Goal: Information Seeking & Learning: Find specific fact

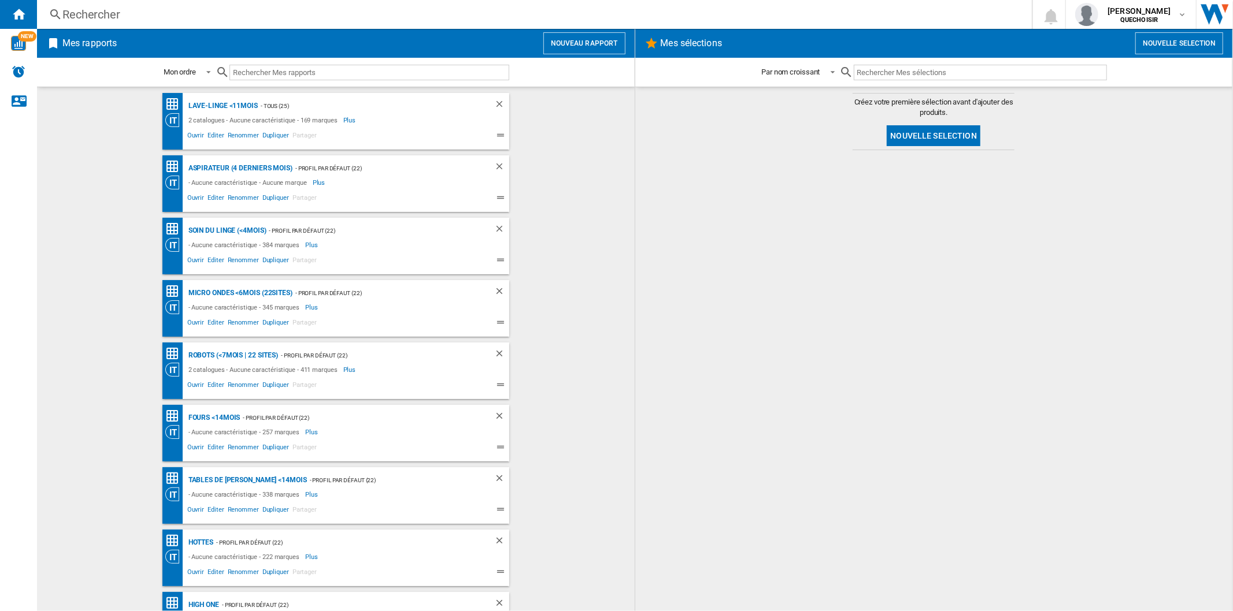
click at [248, 14] on div "Rechercher" at bounding box center [531, 14] width 939 height 16
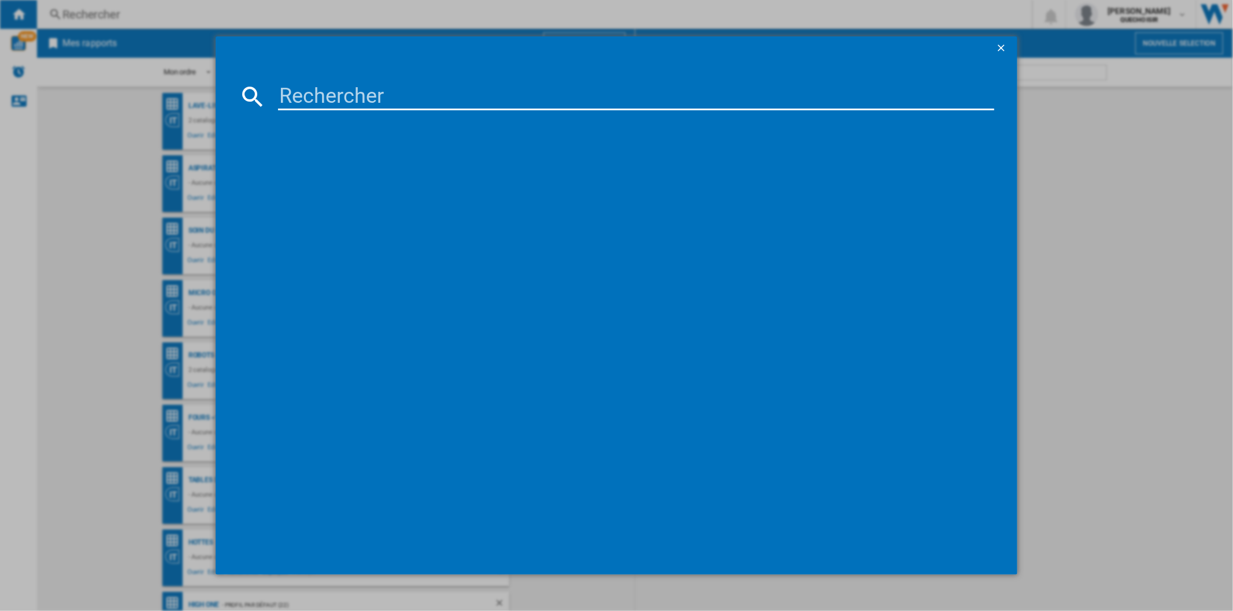
click at [303, 82] on md-dialog-content at bounding box center [616, 317] width 801 height 515
click at [307, 91] on input at bounding box center [635, 97] width 715 height 28
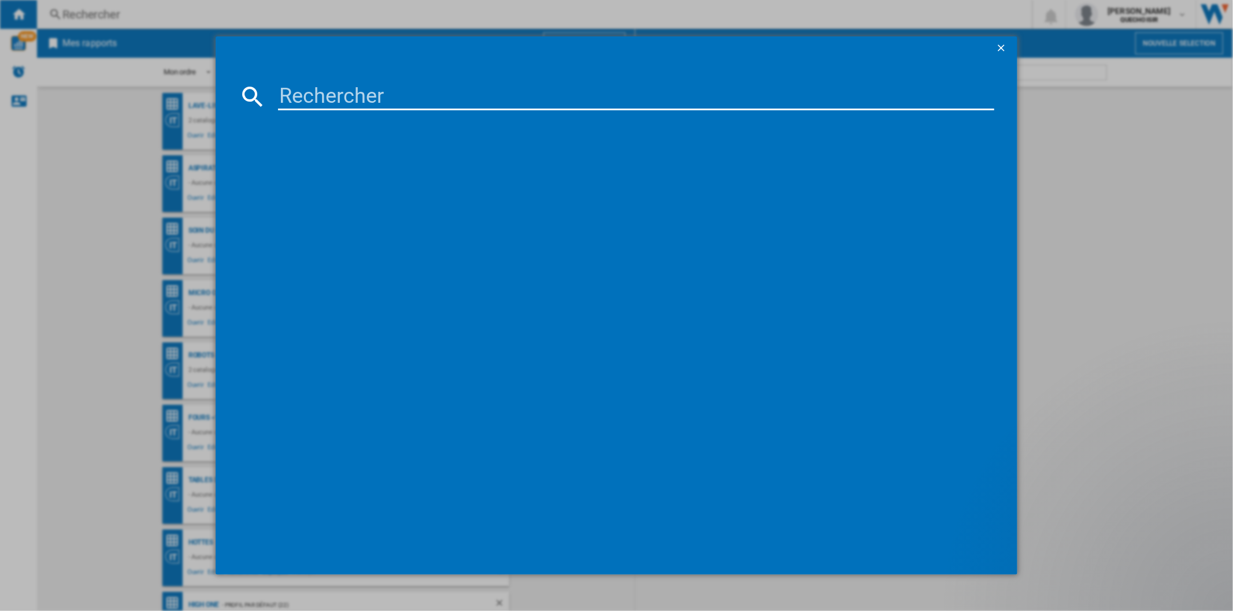
paste input "F854B16WHS"
type input "F854B16WHS"
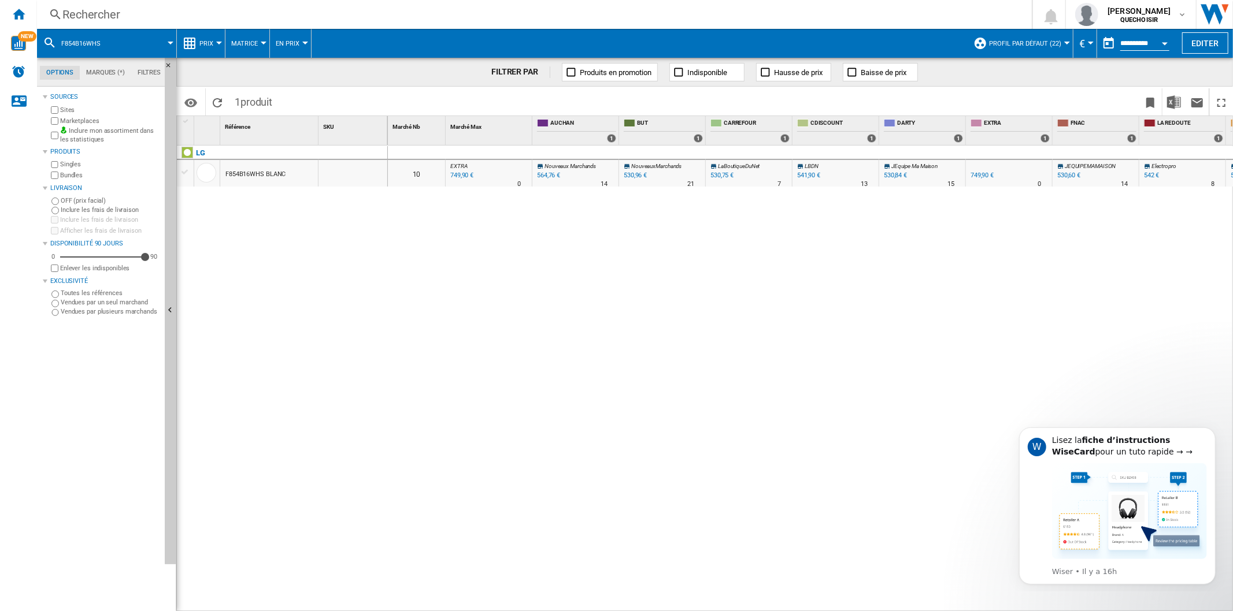
click at [60, 120] on label "Marketplaces" at bounding box center [110, 121] width 100 height 9
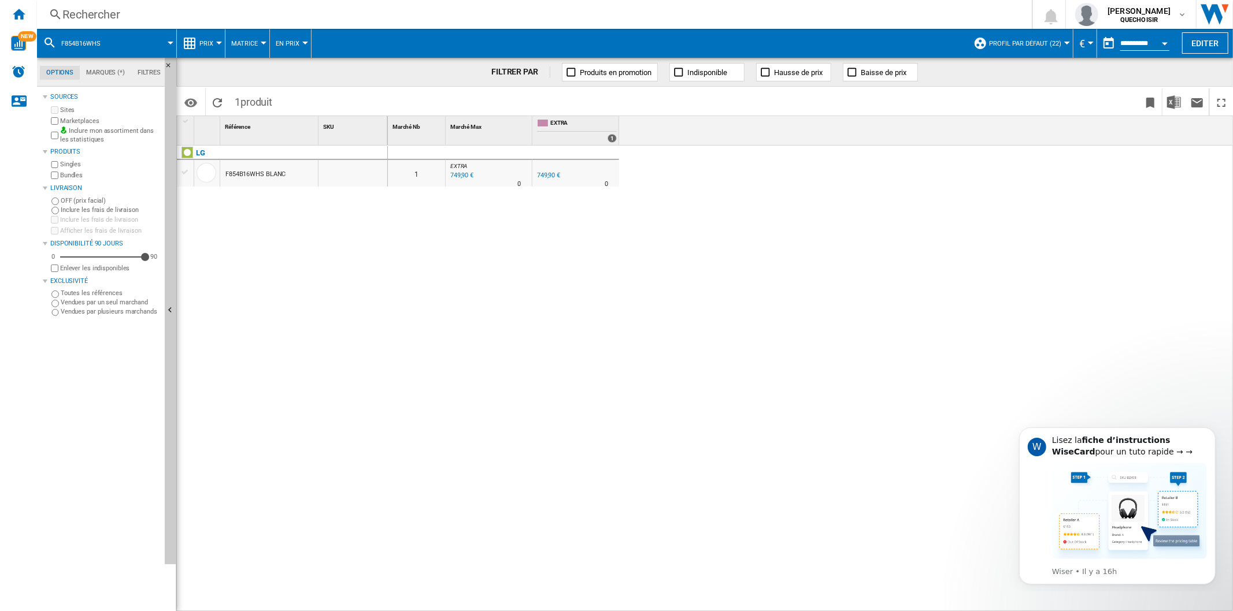
click at [61, 174] on label "Bundles" at bounding box center [110, 175] width 100 height 9
click at [552, 176] on div "749,90 €" at bounding box center [548, 176] width 23 height 8
click at [669, 13] on div "Rechercher" at bounding box center [531, 14] width 939 height 16
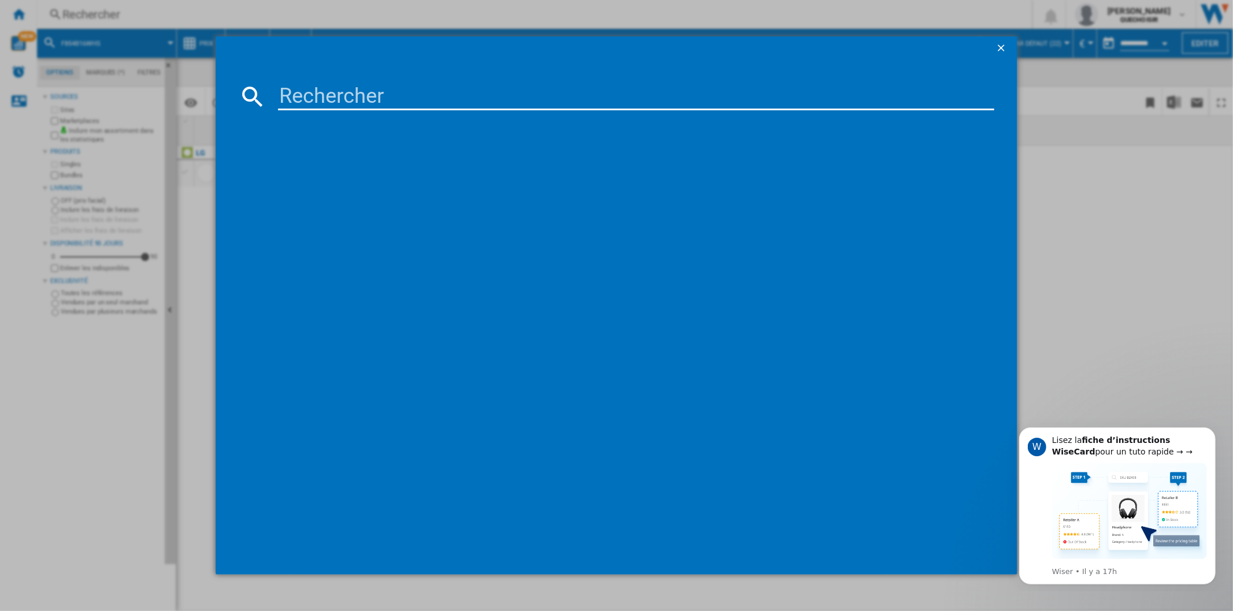
click at [484, 88] on input at bounding box center [635, 97] width 715 height 28
click at [414, 90] on input at bounding box center [635, 97] width 715 height 28
click at [376, 98] on input at bounding box center [635, 97] width 715 height 28
click at [336, 90] on input at bounding box center [635, 97] width 715 height 28
click at [308, 84] on input at bounding box center [635, 97] width 715 height 28
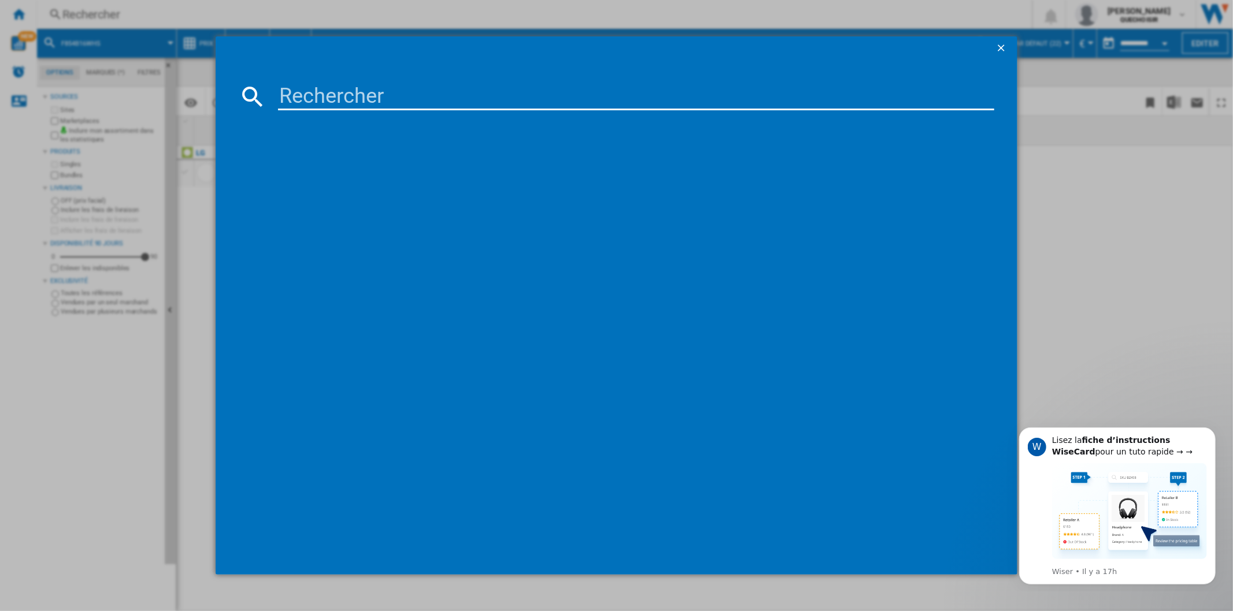
paste input "F854B1"
type input "F854B1"
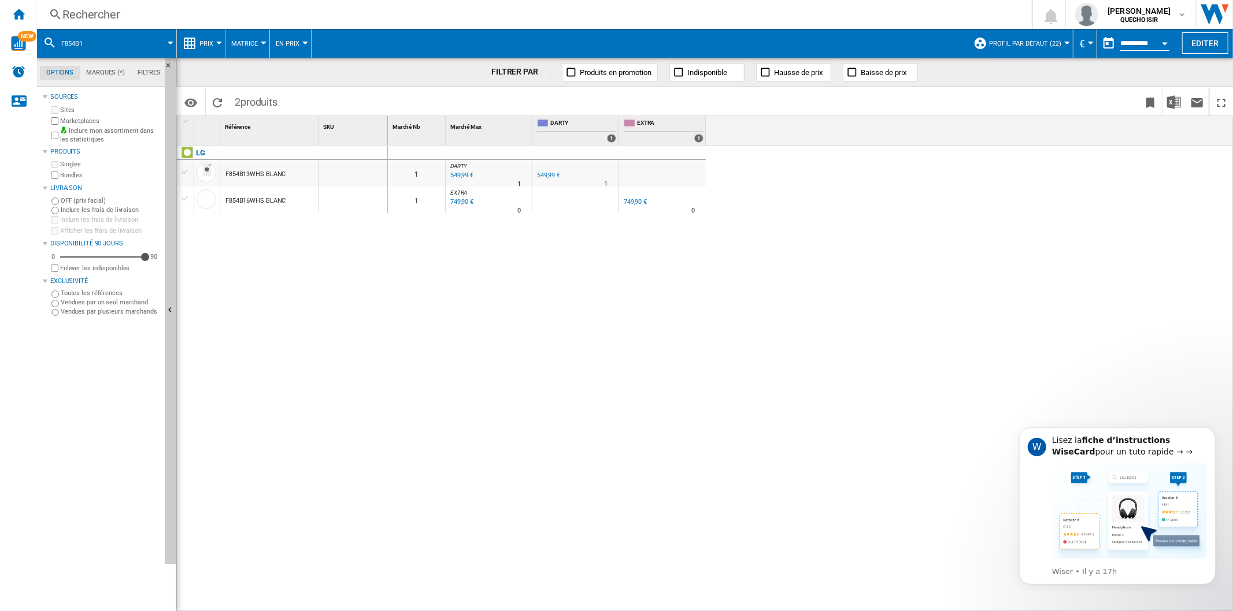
click at [539, 177] on div "549,99 €" at bounding box center [548, 176] width 23 height 8
click at [543, 176] on div "549,99 €" at bounding box center [548, 176] width 23 height 8
click at [641, 200] on div "749,90 €" at bounding box center [634, 202] width 23 height 8
click at [544, 173] on div "549,99 €" at bounding box center [548, 176] width 23 height 8
click at [280, 175] on div "F854B13WHS BLANC" at bounding box center [255, 174] width 60 height 27
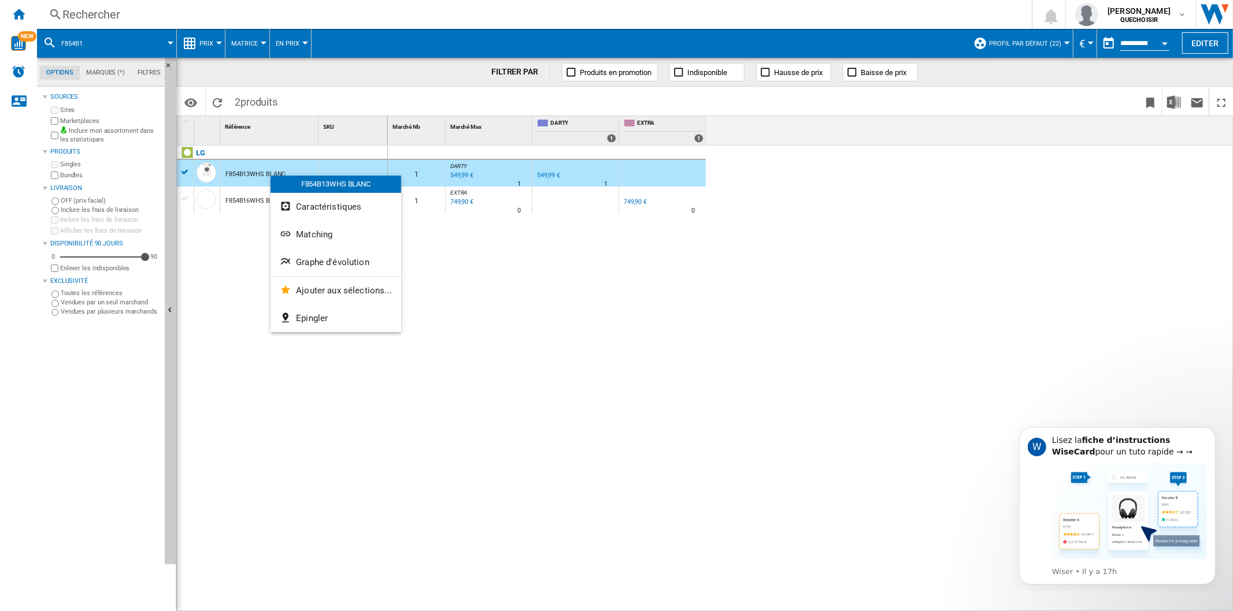
click at [337, 258] on span "Graphe d'évolution" at bounding box center [332, 262] width 73 height 10
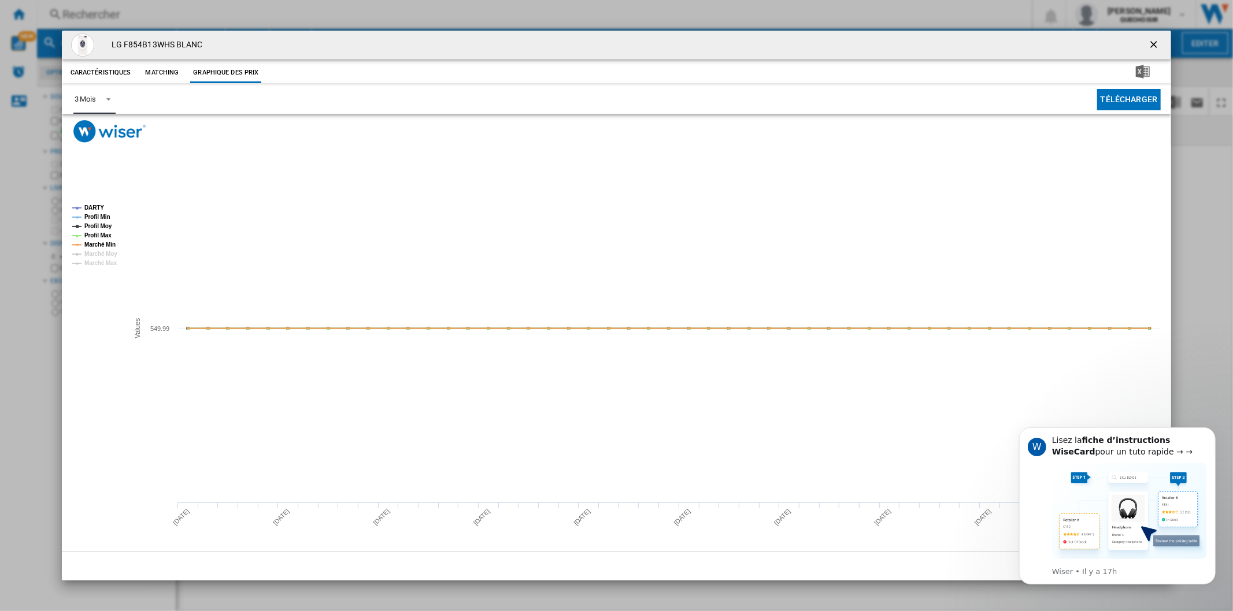
click at [94, 98] on div "3 Mois" at bounding box center [85, 99] width 21 height 9
click at [94, 124] on div "6 Mois" at bounding box center [84, 128] width 21 height 10
click at [1153, 39] on ng-md-icon "getI18NText('BUTTONS.CLOSE_DIALOG')" at bounding box center [1155, 46] width 14 height 14
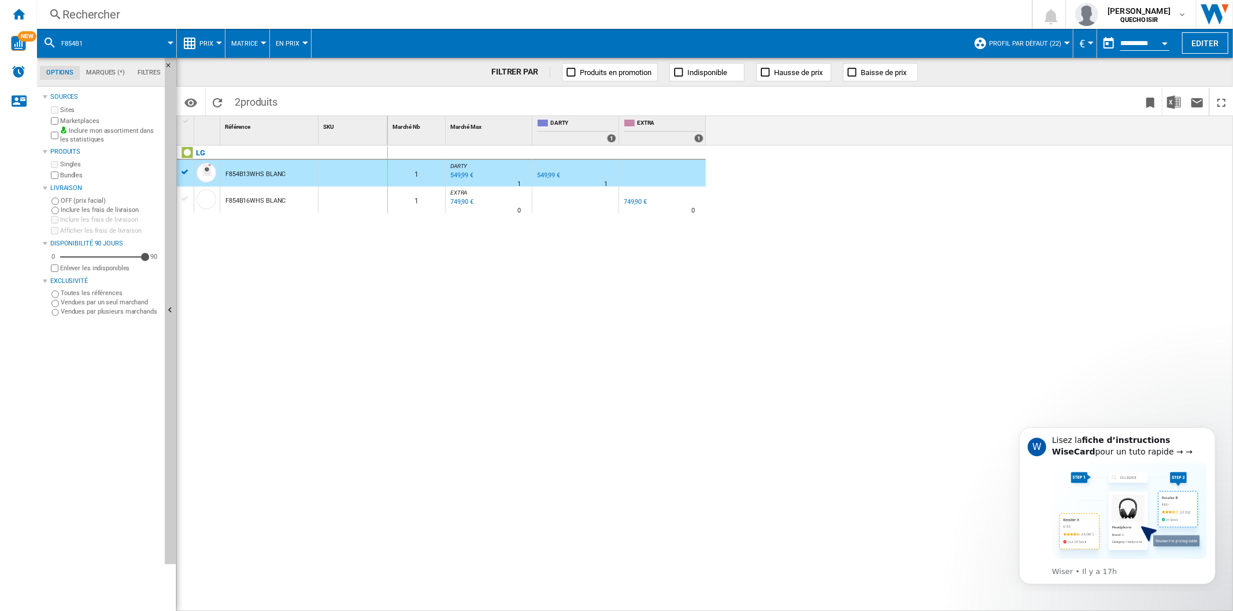
click at [162, 13] on div "Rechercher" at bounding box center [531, 14] width 939 height 16
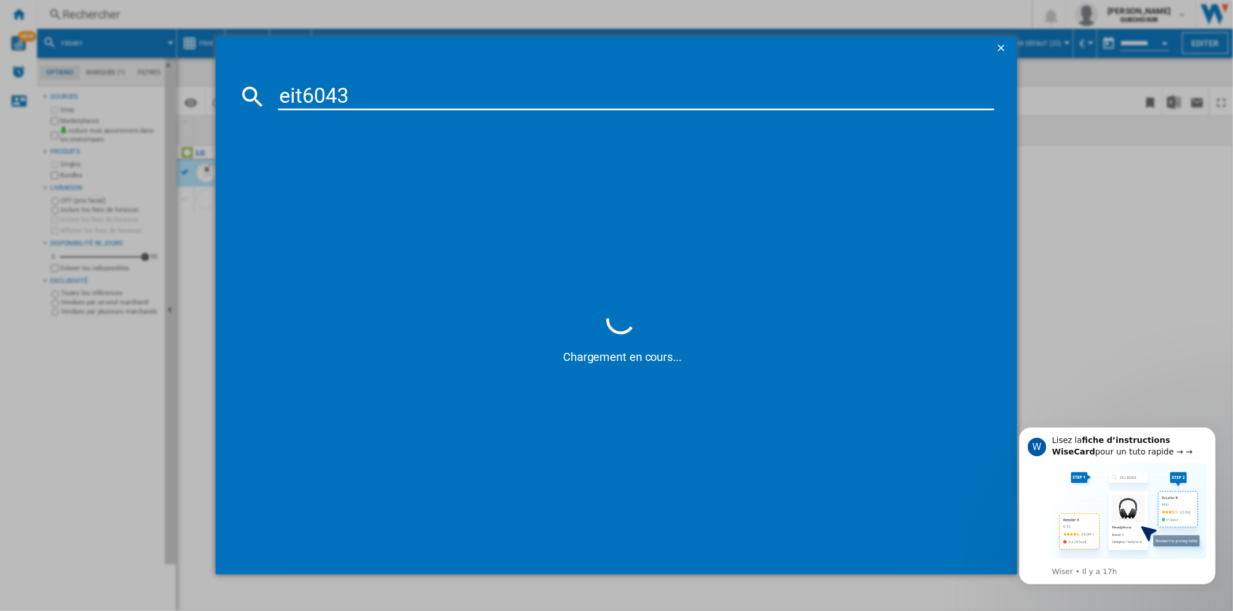
type input "eit60433"
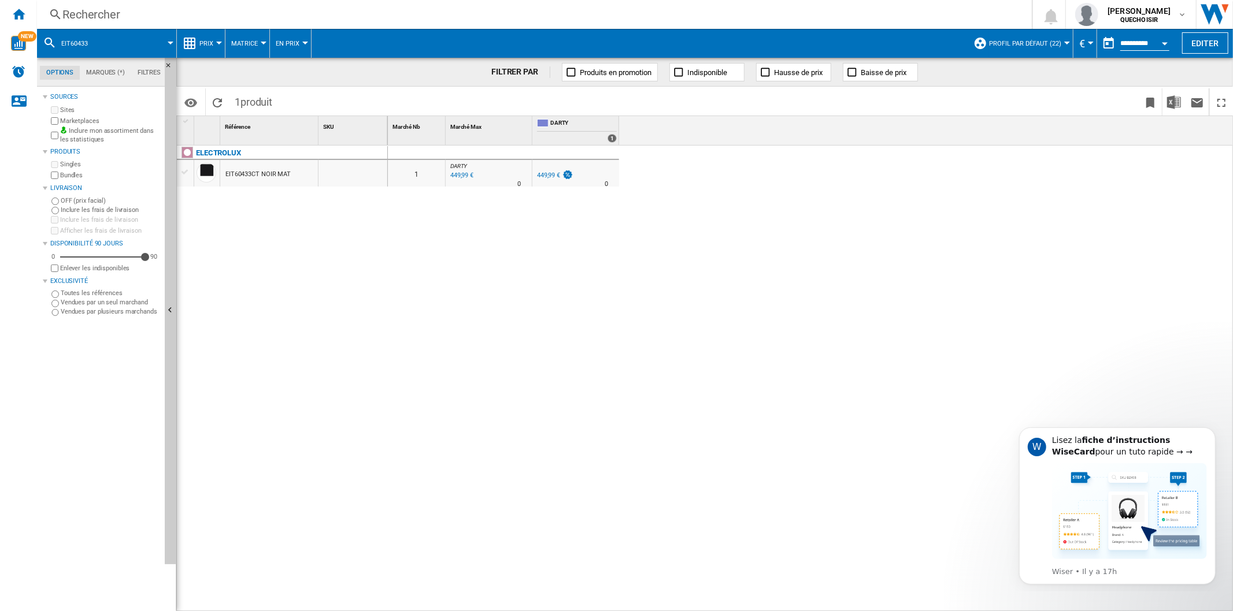
click at [547, 176] on div "449,99 €" at bounding box center [548, 176] width 23 height 8
click at [154, 18] on div "Rechercher" at bounding box center [531, 14] width 939 height 16
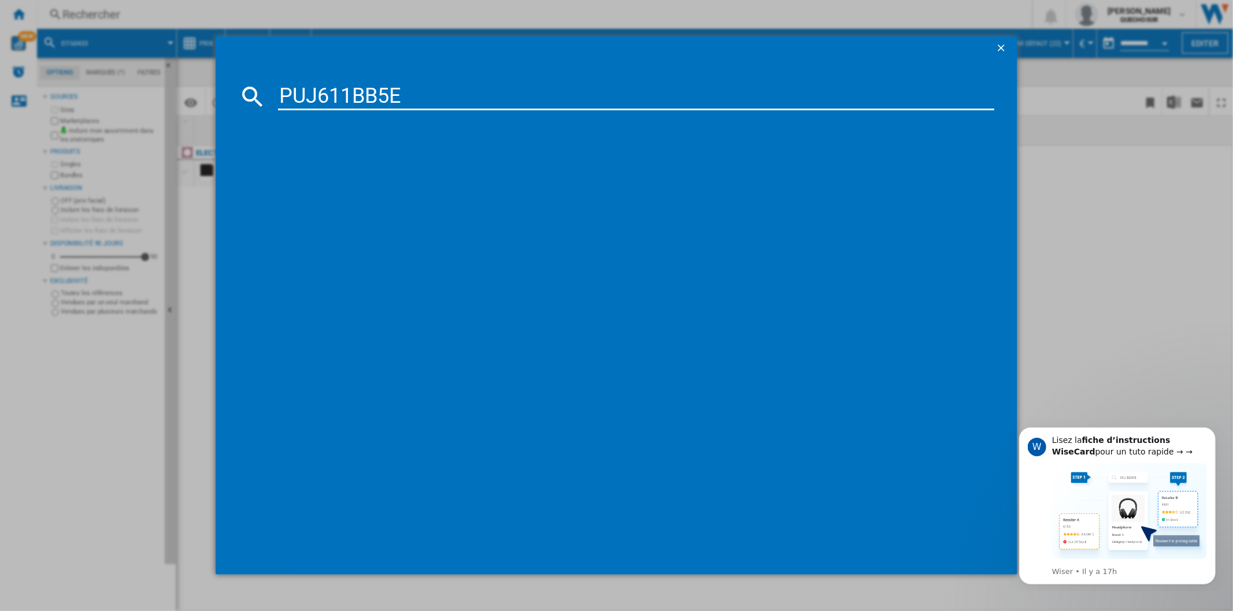
type input "PUJ611BB5"
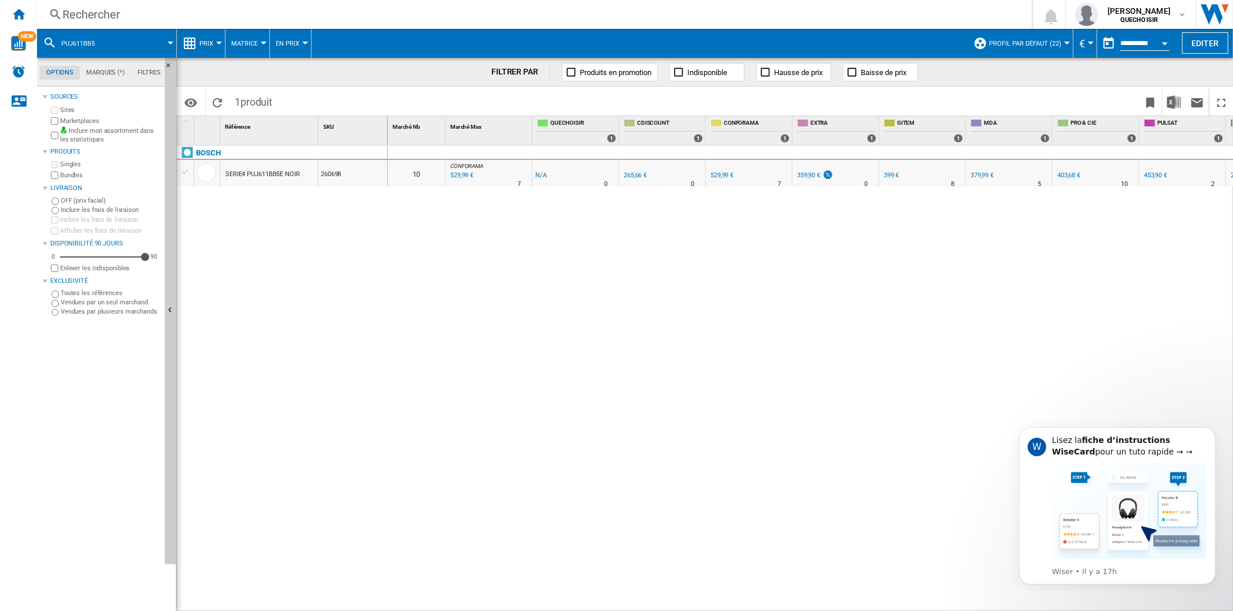
click at [246, 44] on span "Matrice" at bounding box center [244, 44] width 27 height 8
click at [266, 102] on span "Classement" at bounding box center [257, 99] width 47 height 10
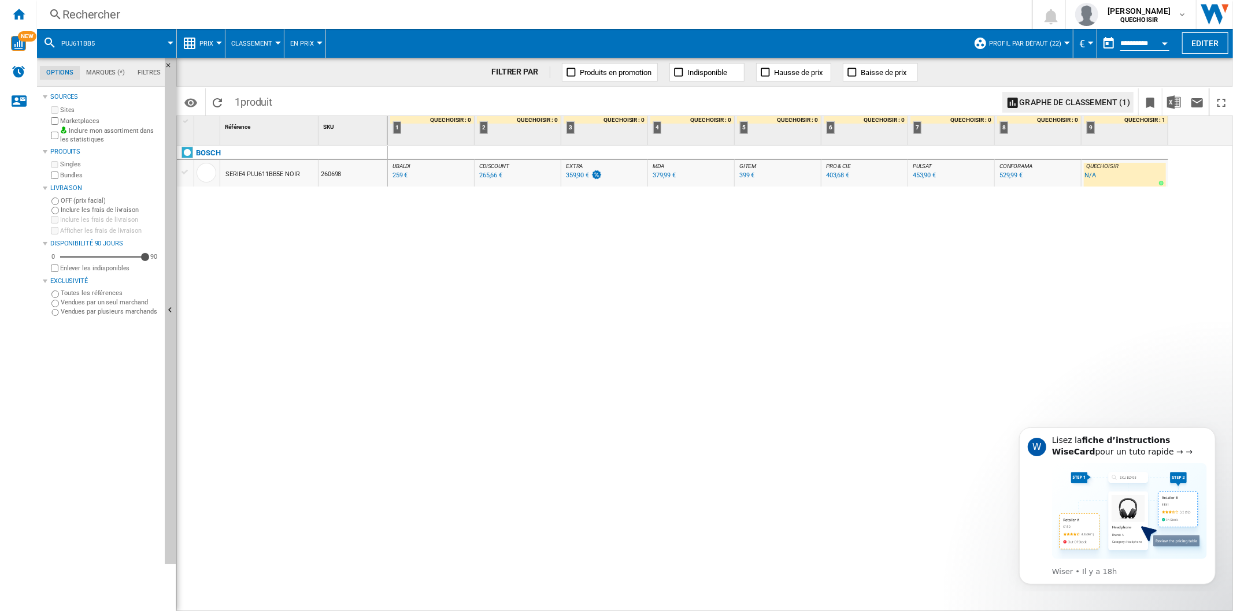
click at [158, 13] on div "Rechercher" at bounding box center [531, 14] width 939 height 16
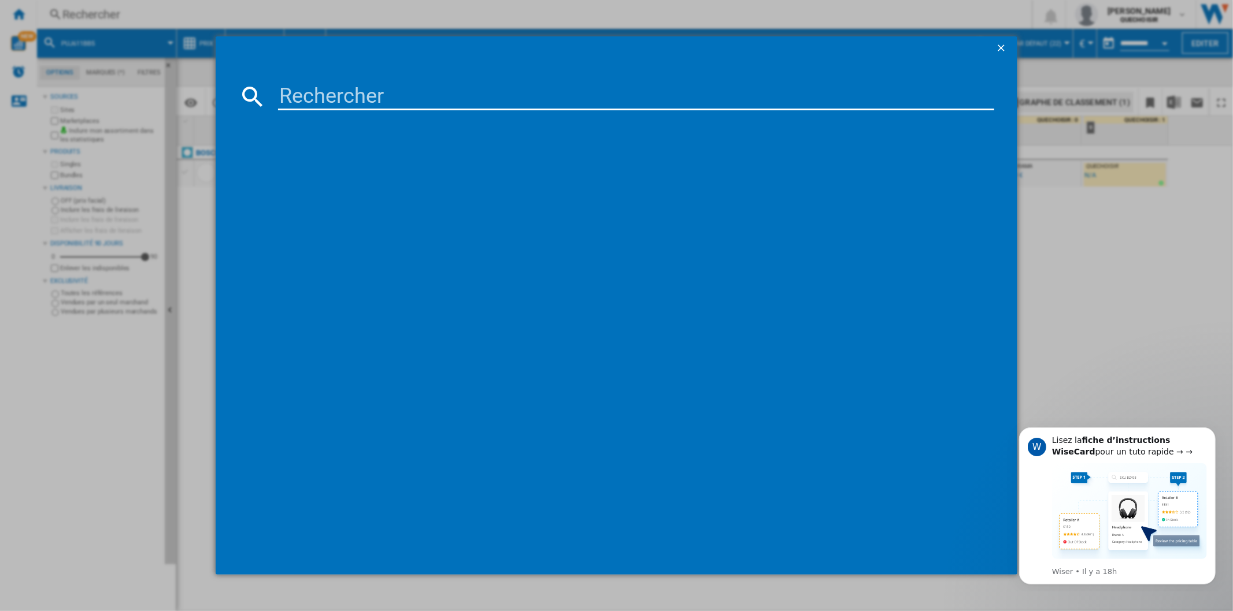
click at [332, 102] on input at bounding box center [635, 97] width 715 height 28
type input "SPI9649"
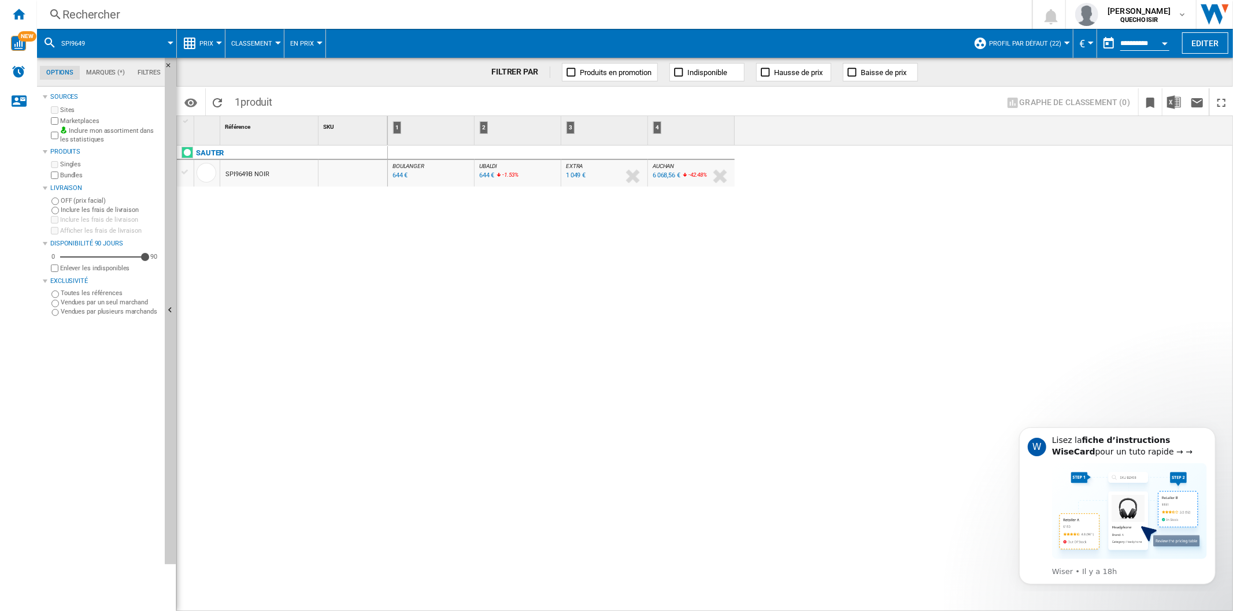
click at [399, 174] on div "644 €" at bounding box center [400, 176] width 16 height 8
click at [158, 14] on div "Rechercher" at bounding box center [531, 14] width 939 height 16
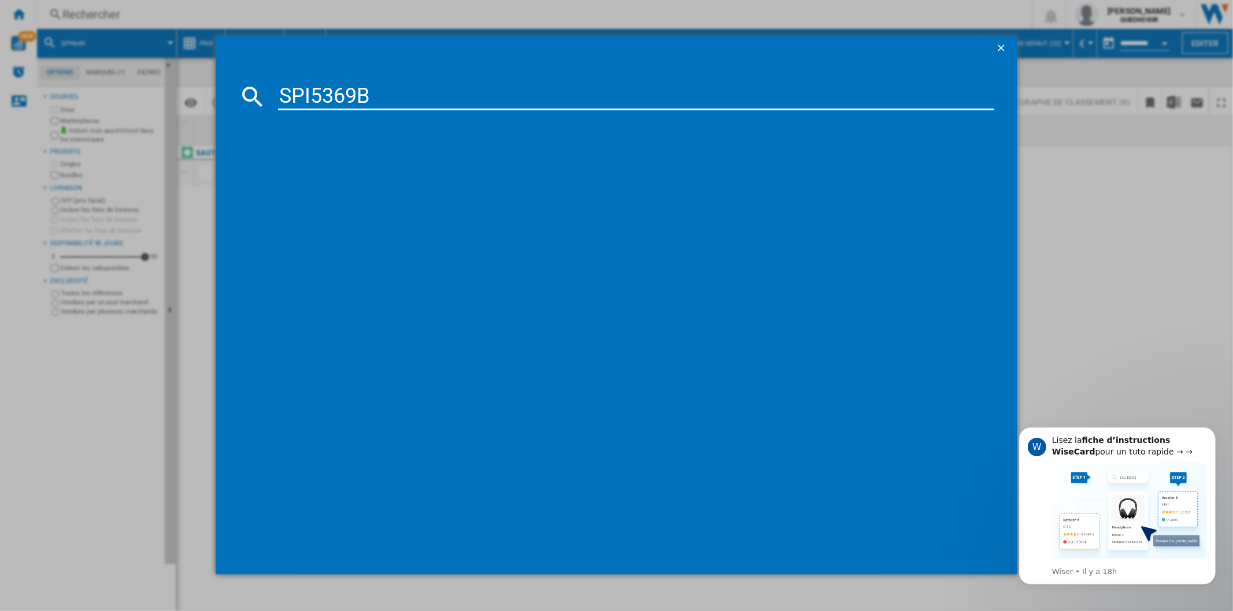
type input "SPI5369"
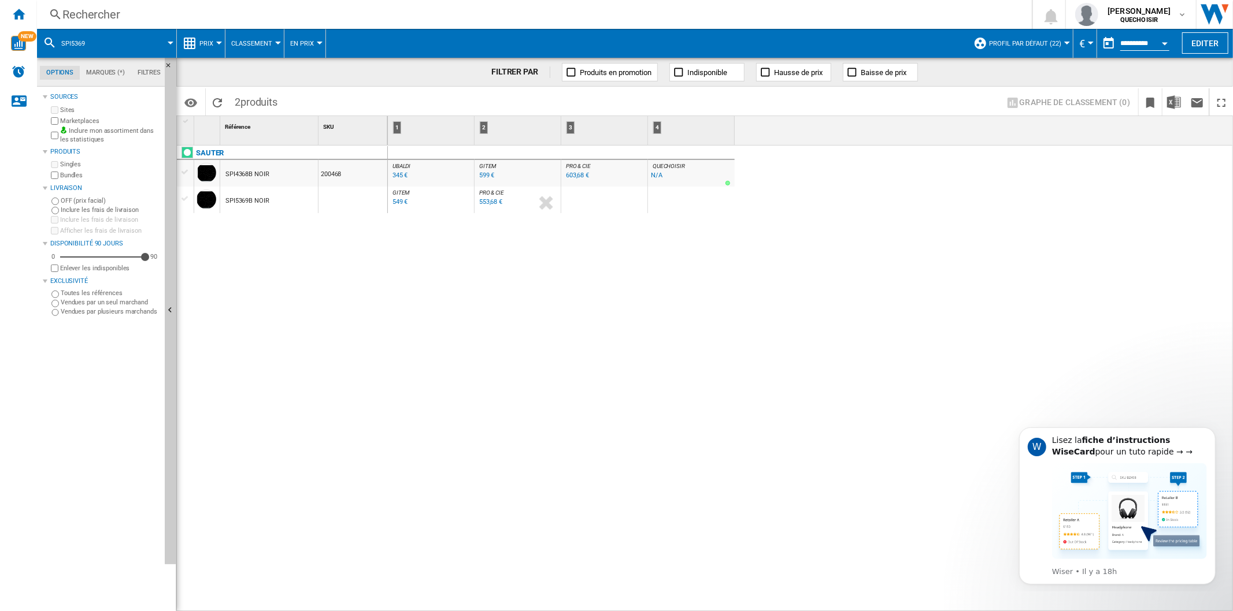
click at [240, 176] on div "SPI4368B NOIR" at bounding box center [247, 174] width 44 height 27
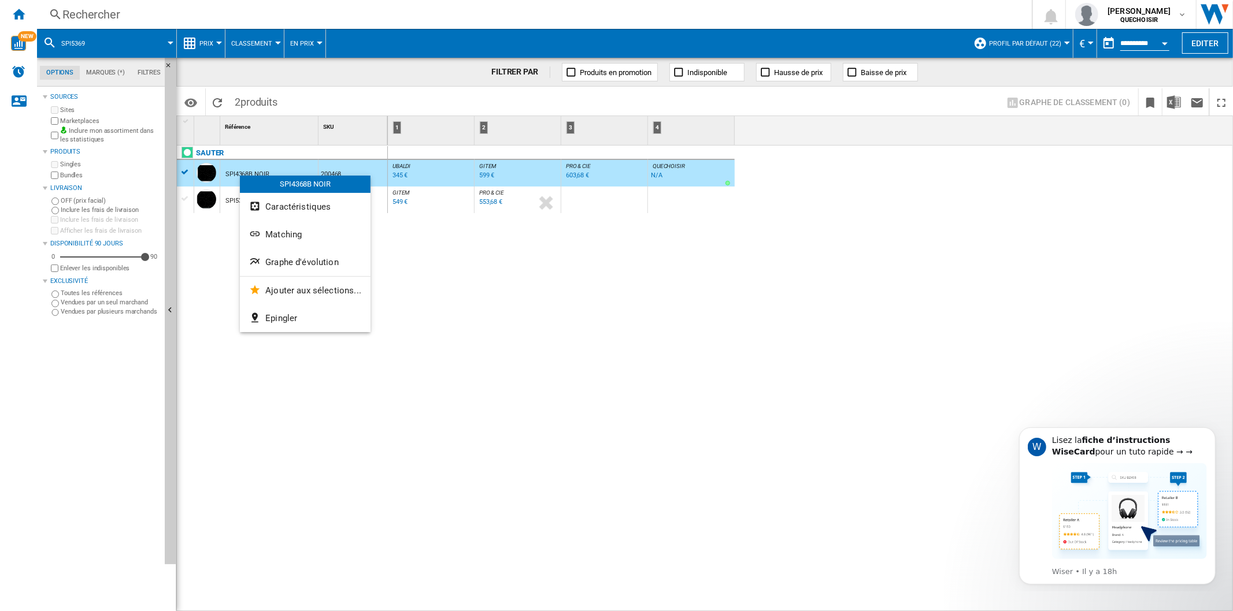
click at [284, 235] on span "Matching" at bounding box center [283, 234] width 36 height 10
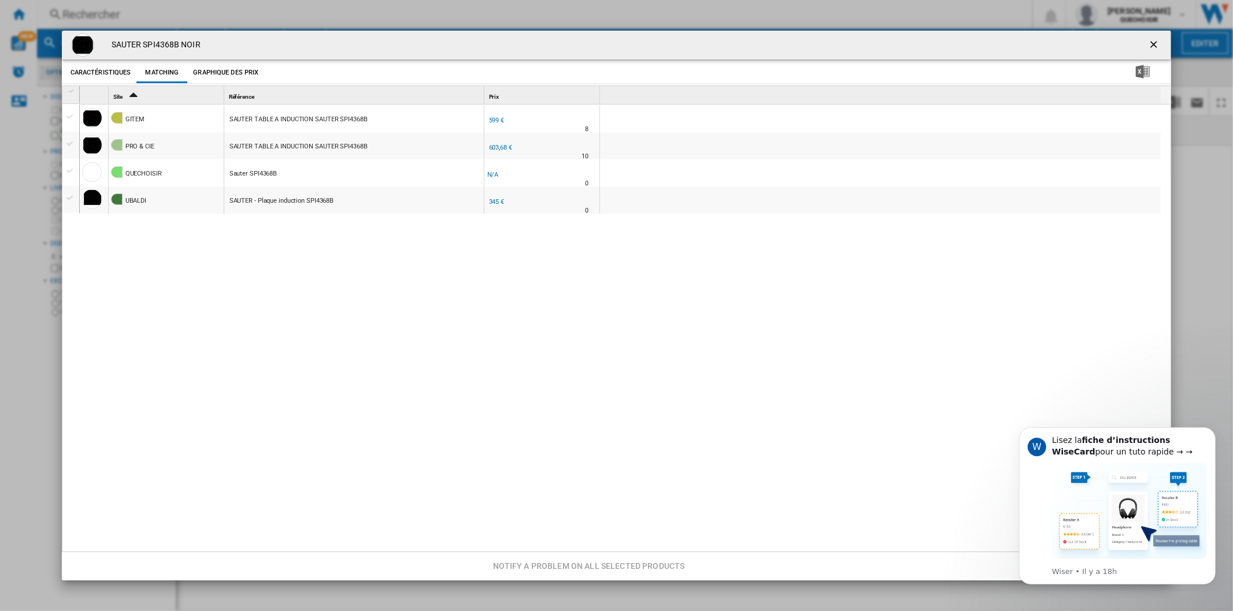
click at [1143, 43] on button "Product popup" at bounding box center [1154, 45] width 23 height 23
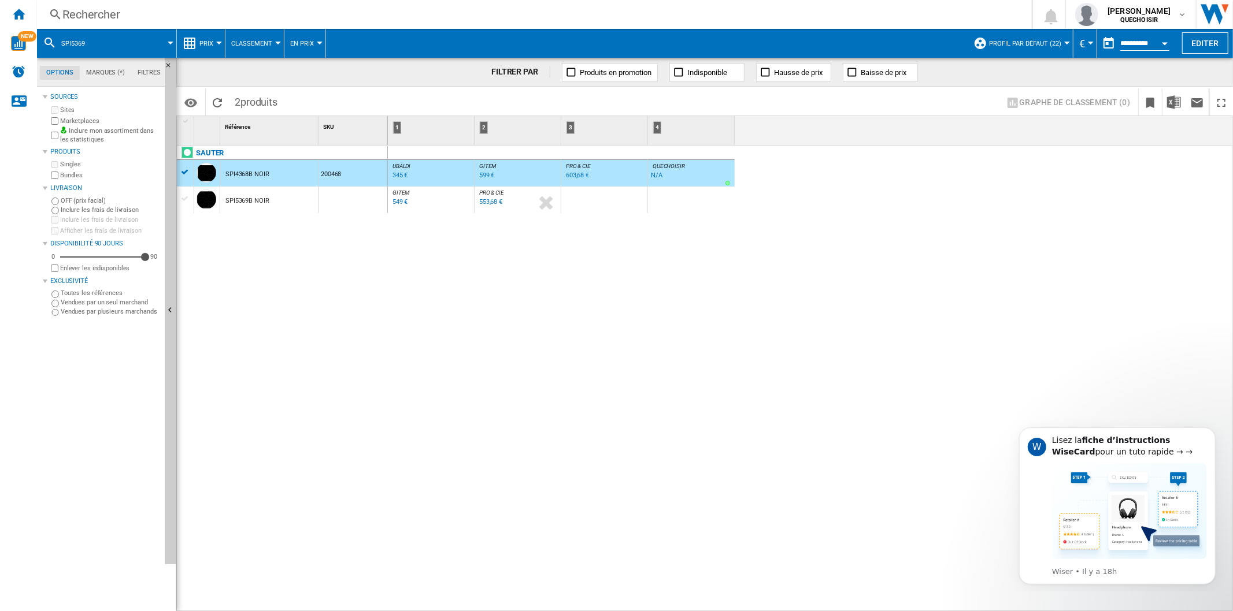
click at [1021, 49] on button "Profil par défaut (22)" at bounding box center [1028, 43] width 78 height 29
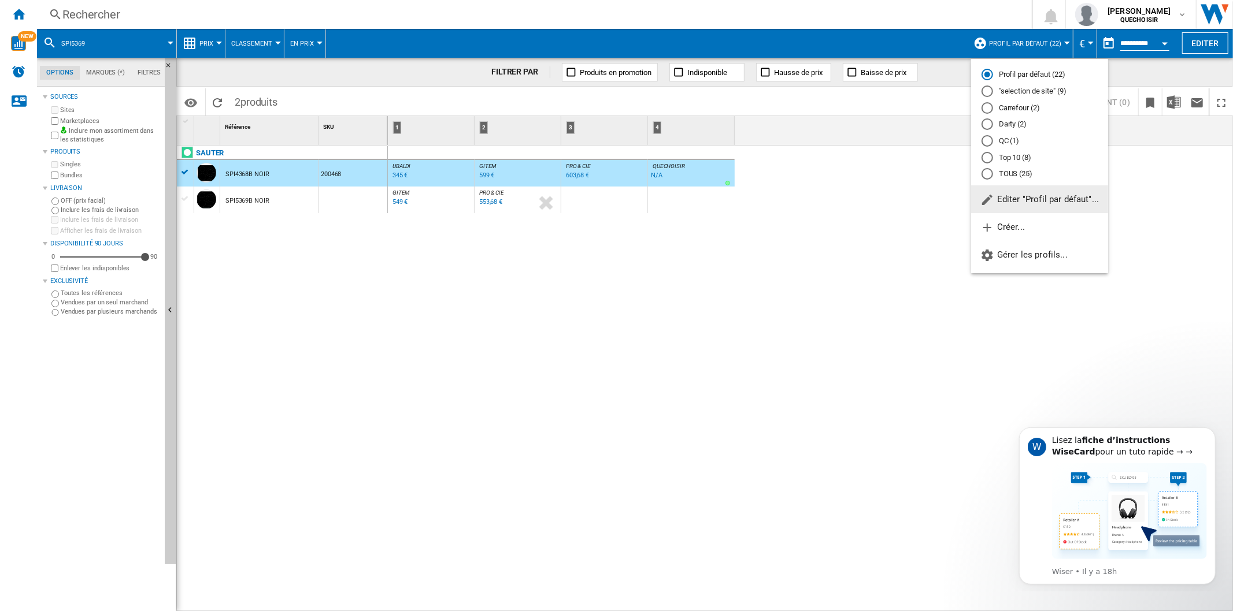
click at [1015, 175] on md-radio-button "TOUS (25)" at bounding box center [1039, 174] width 116 height 11
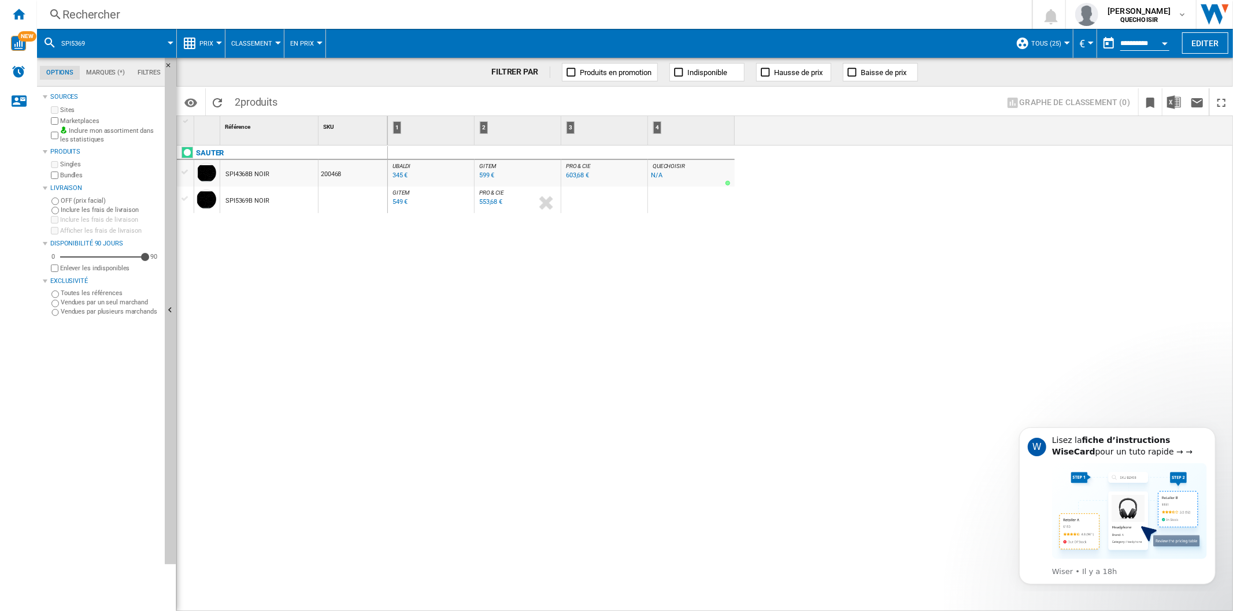
click at [400, 202] on div "549 €" at bounding box center [400, 202] width 16 height 8
click at [126, 13] on div "Rechercher" at bounding box center [531, 14] width 939 height 16
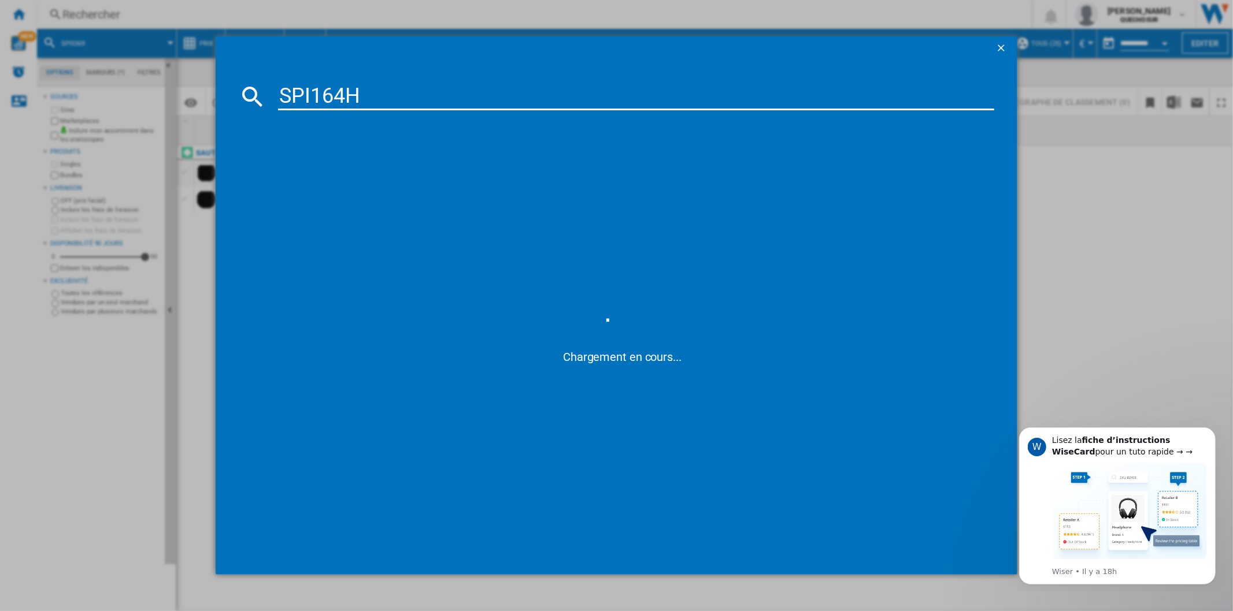
type input "SPI164"
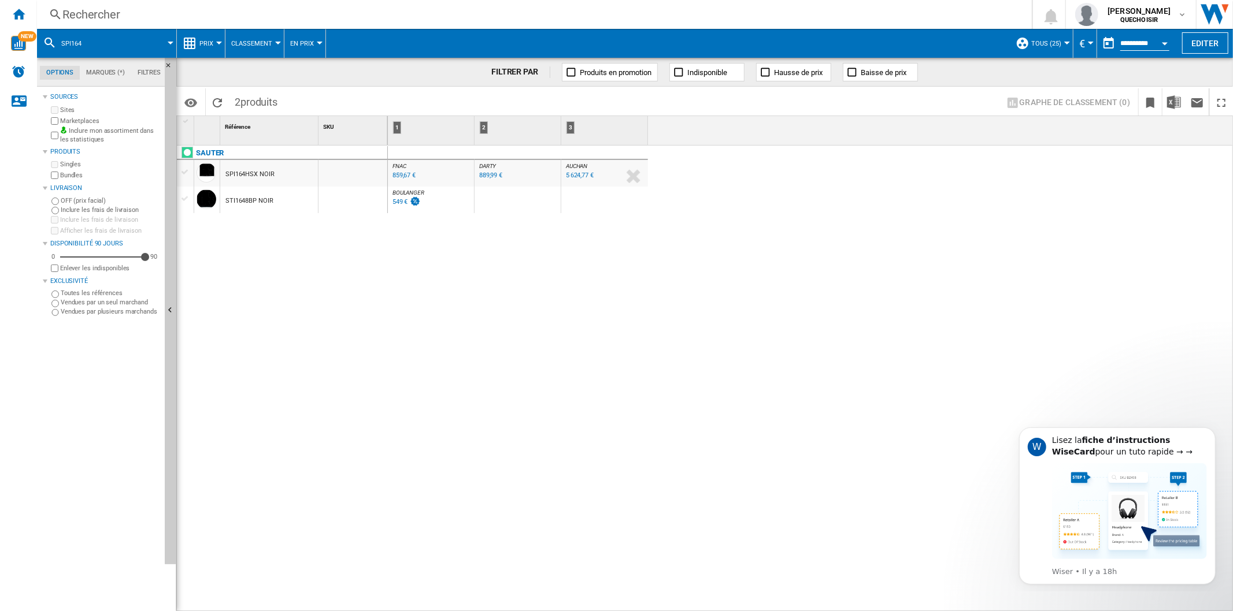
click at [349, 300] on div "SAUTER SPI164HSX NOIR STI1648BP NOIR" at bounding box center [282, 376] width 211 height 461
click at [247, 201] on div "STI1648BP NOIR" at bounding box center [249, 201] width 48 height 27
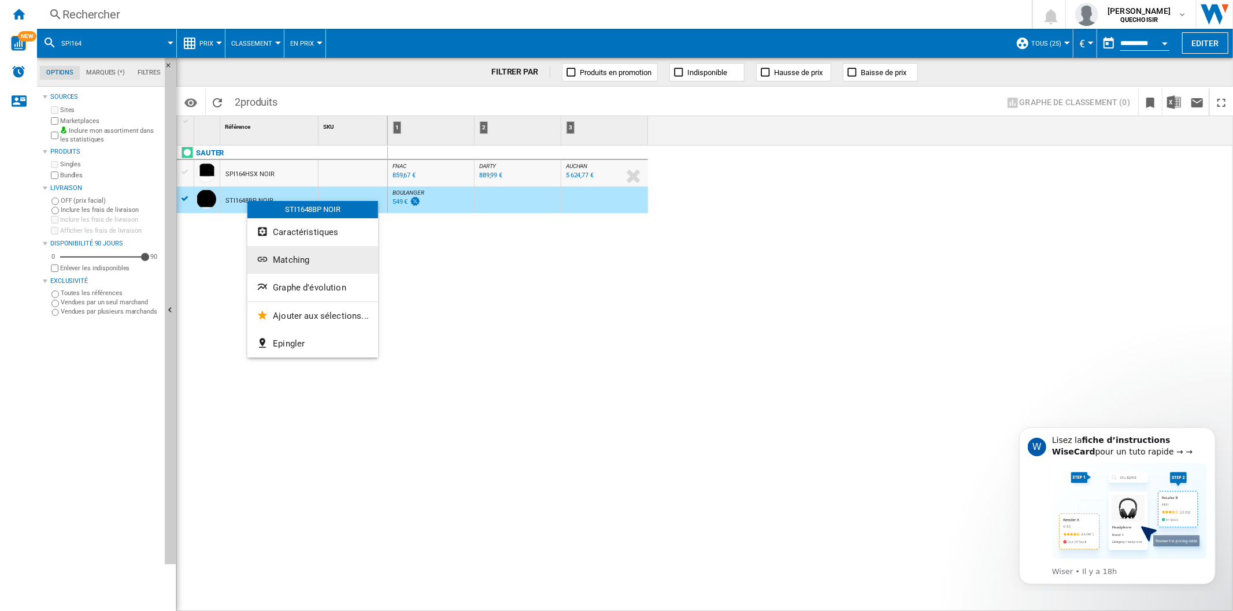
click at [294, 257] on span "Matching" at bounding box center [291, 260] width 36 height 10
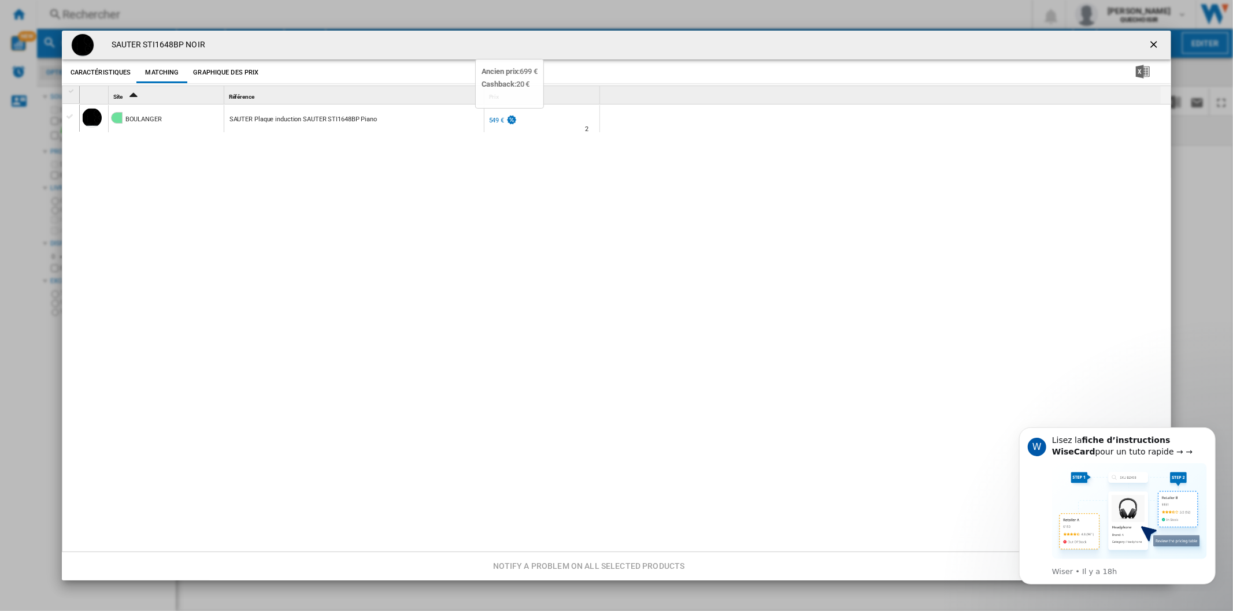
click at [506, 118] on img "Product popup" at bounding box center [512, 120] width 12 height 10
click at [1148, 42] on ng-md-icon "getI18NText('BUTTONS.CLOSE_DIALOG')" at bounding box center [1155, 46] width 14 height 14
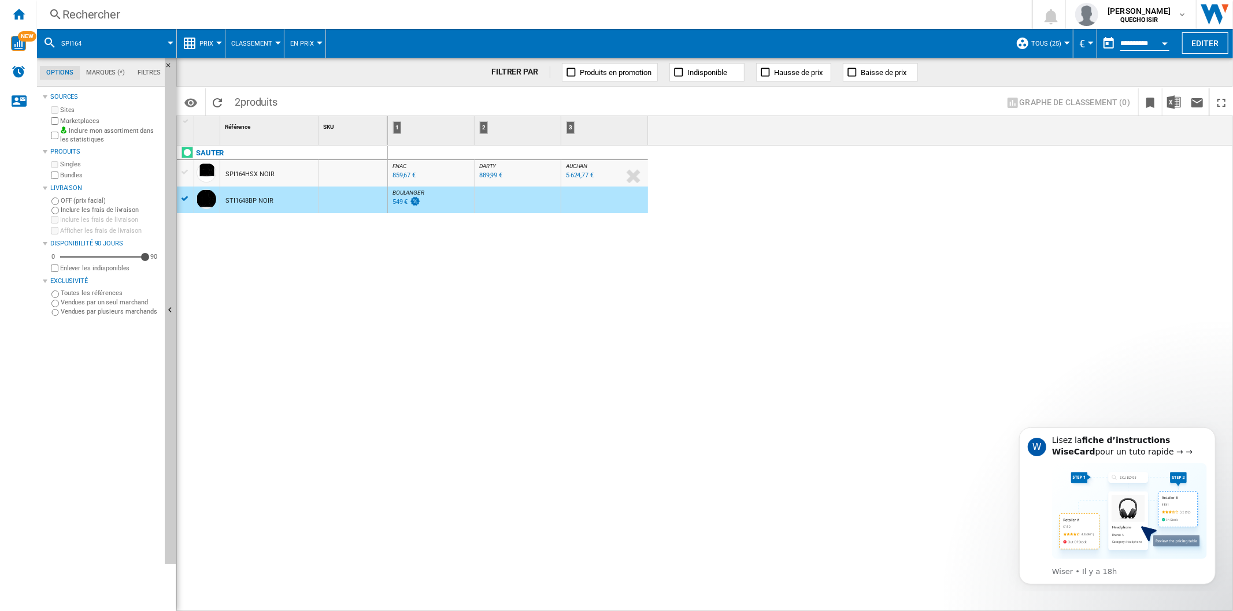
click at [488, 173] on div "889,99 €" at bounding box center [490, 176] width 23 height 8
click at [104, 15] on div "Rechercher" at bounding box center [531, 14] width 939 height 16
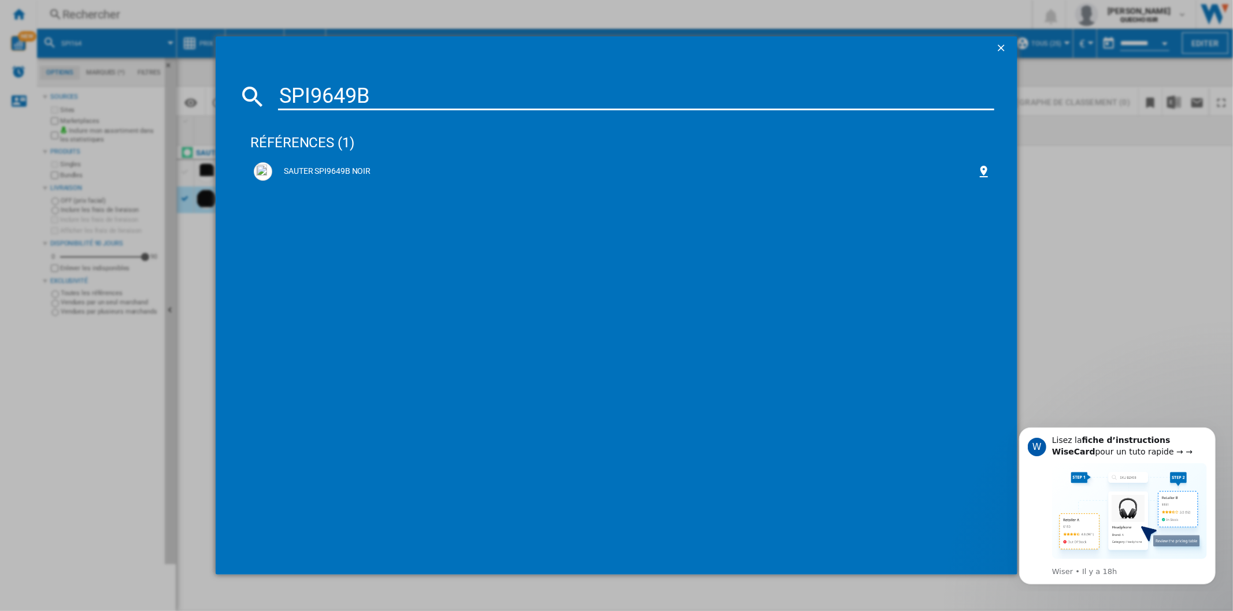
type input "SPI9649"
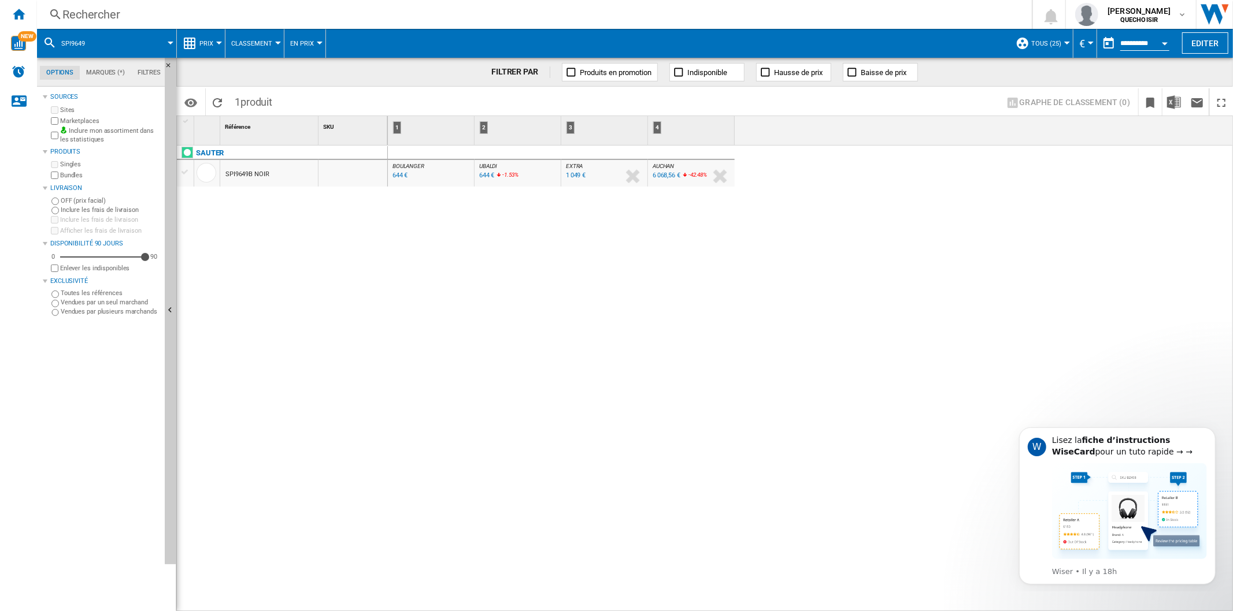
click at [401, 175] on div "644 €" at bounding box center [400, 176] width 16 height 8
click at [484, 175] on div "644 €" at bounding box center [487, 176] width 16 height 8
click at [574, 176] on div "1 049 €" at bounding box center [576, 176] width 20 height 8
click at [663, 175] on div "6 068,56 €" at bounding box center [666, 176] width 28 height 8
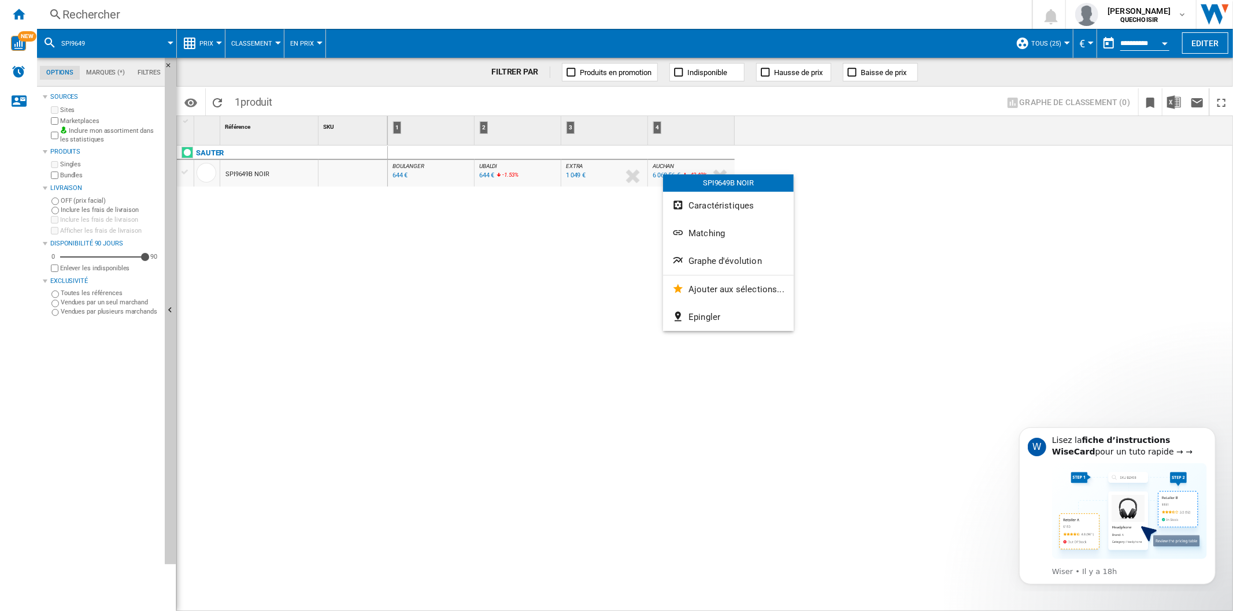
click at [657, 175] on div at bounding box center [616, 305] width 1233 height 611
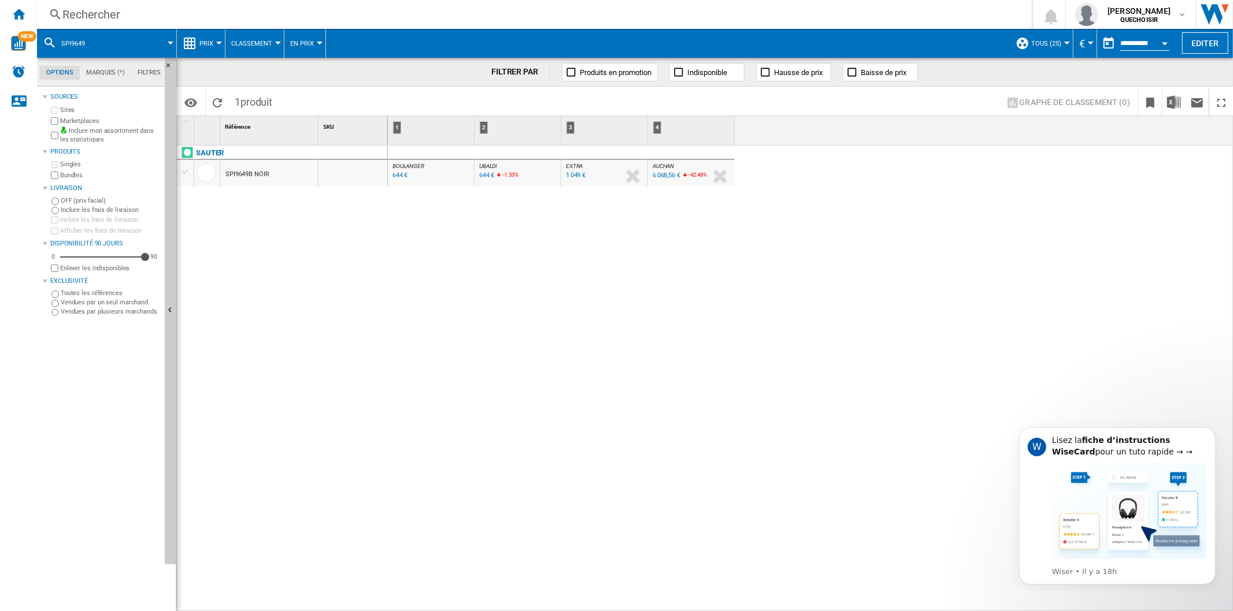
click at [657, 175] on div "6 068,56 €" at bounding box center [666, 176] width 28 height 8
